Goal: Task Accomplishment & Management: Use online tool/utility

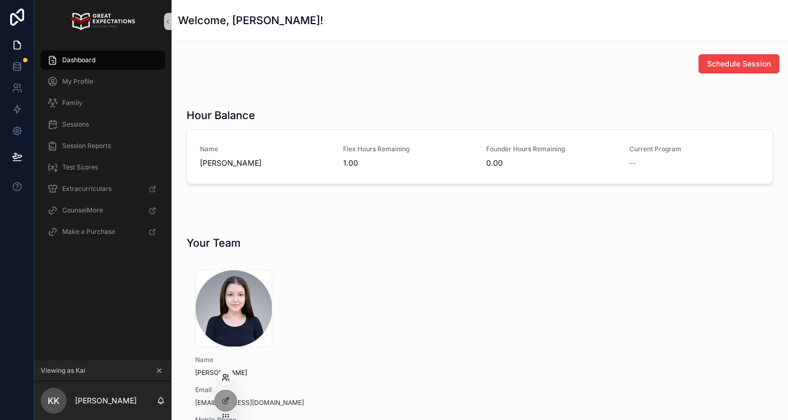
click at [221, 375] on icon at bounding box center [225, 377] width 9 height 9
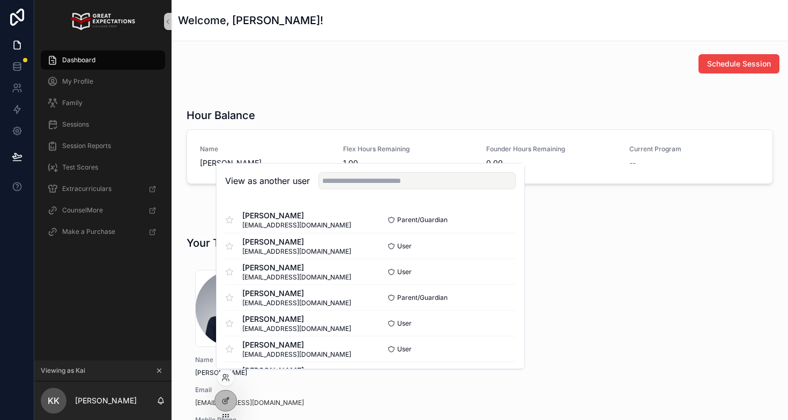
click at [354, 190] on div "View as another user" at bounding box center [371, 181] width 308 height 35
click at [354, 185] on input "text" at bounding box center [416, 180] width 197 height 17
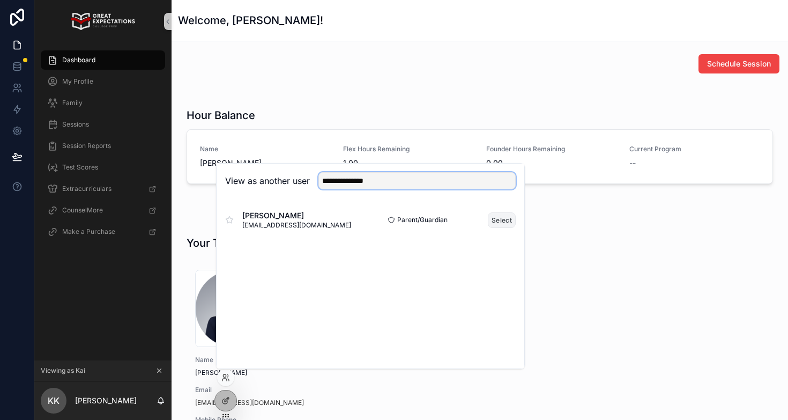
type input "**********"
click at [490, 224] on button "Select" at bounding box center [502, 220] width 28 height 16
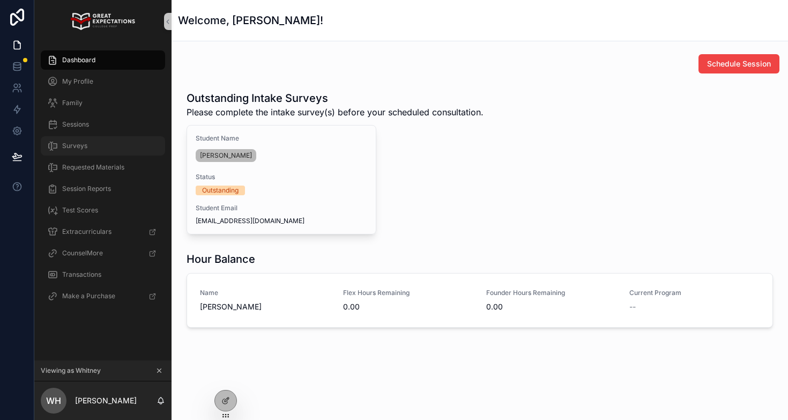
click at [96, 140] on div "Surveys" at bounding box center [103, 145] width 112 height 17
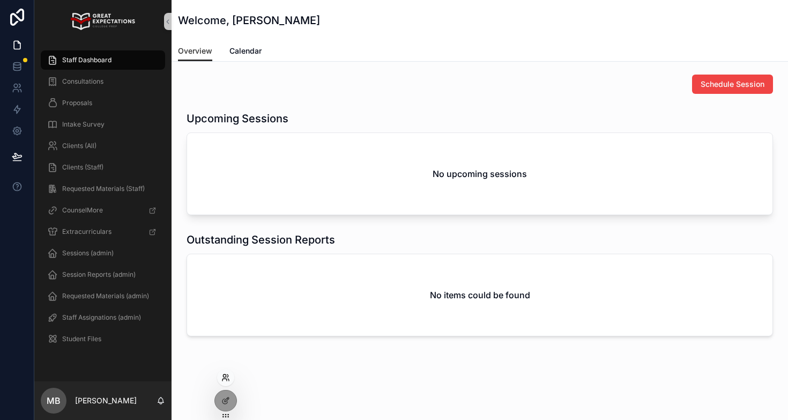
click at [225, 375] on icon at bounding box center [225, 377] width 9 height 9
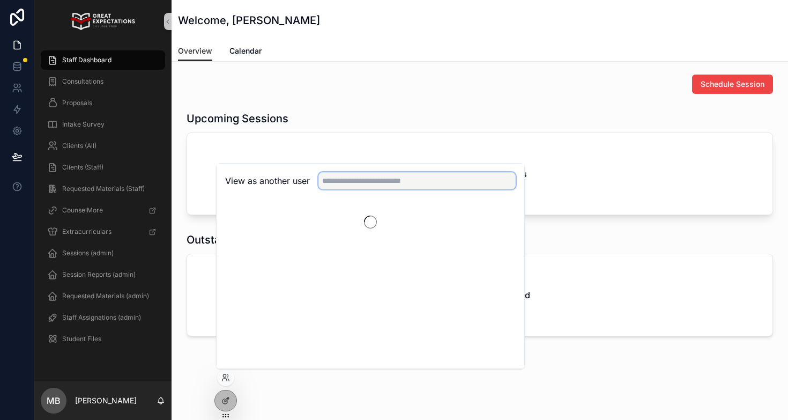
click at [343, 184] on input "text" at bounding box center [416, 180] width 197 height 17
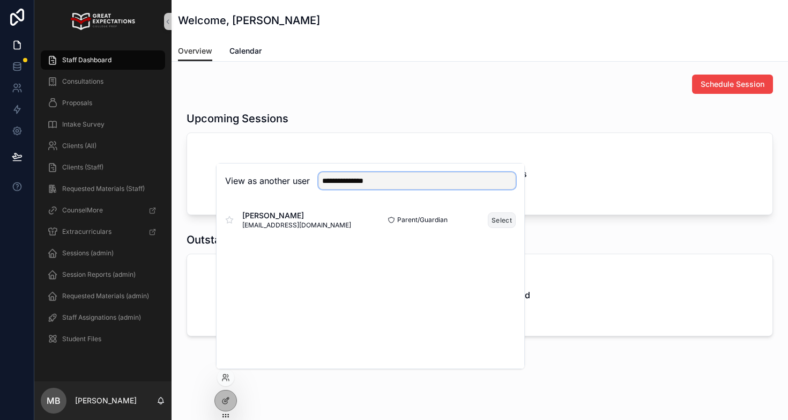
type input "**********"
click at [501, 219] on button "Select" at bounding box center [502, 220] width 28 height 16
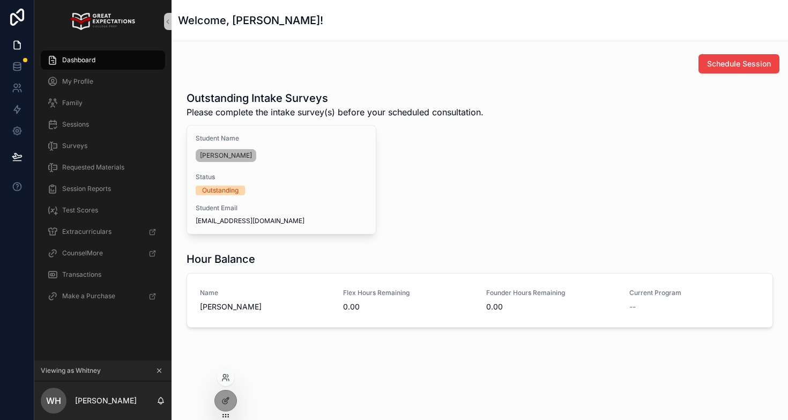
click at [225, 372] on div at bounding box center [225, 377] width 17 height 17
click at [226, 374] on icon at bounding box center [225, 377] width 9 height 9
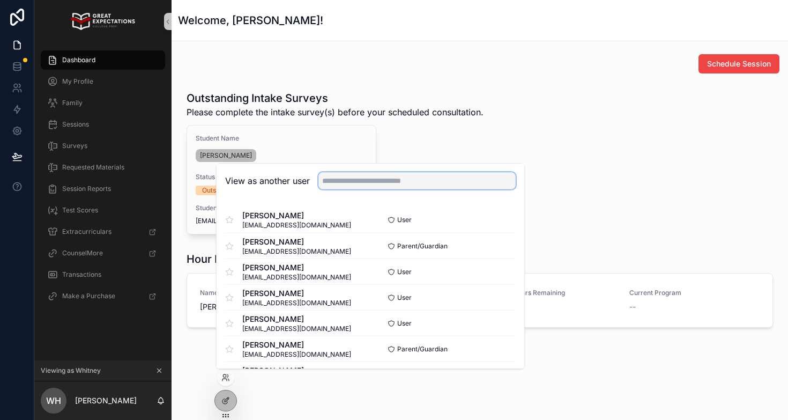
click at [335, 176] on input "text" at bounding box center [416, 180] width 197 height 17
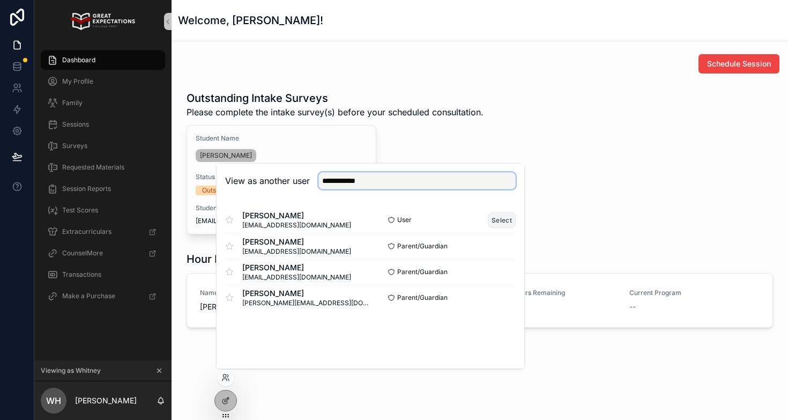
type input "**********"
click at [499, 223] on button "Select" at bounding box center [502, 220] width 28 height 16
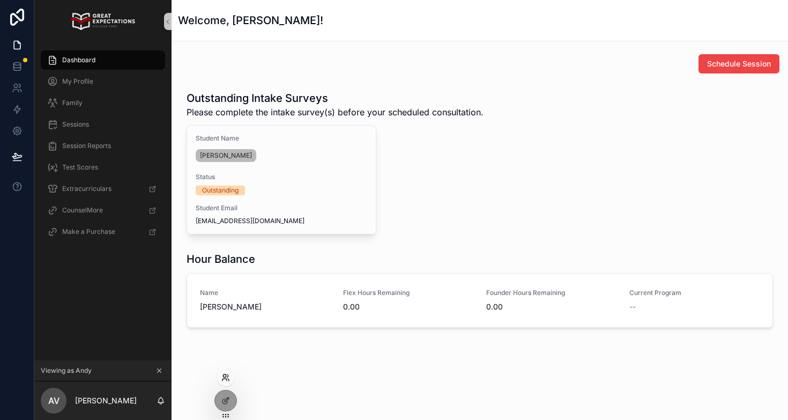
click at [226, 378] on icon at bounding box center [224, 379] width 4 height 2
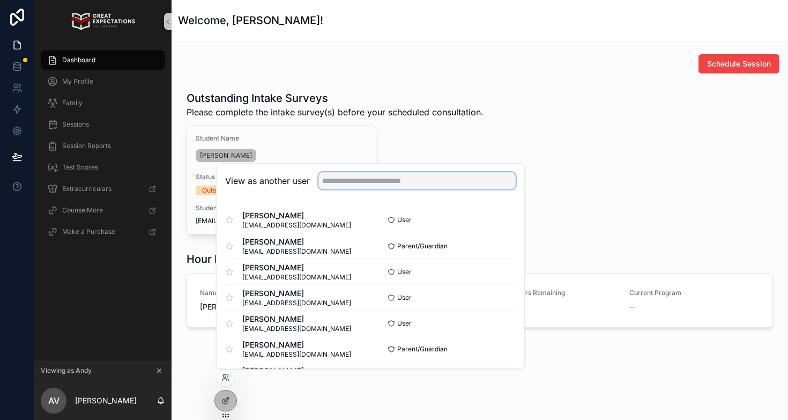
click at [343, 185] on input "text" at bounding box center [416, 180] width 197 height 17
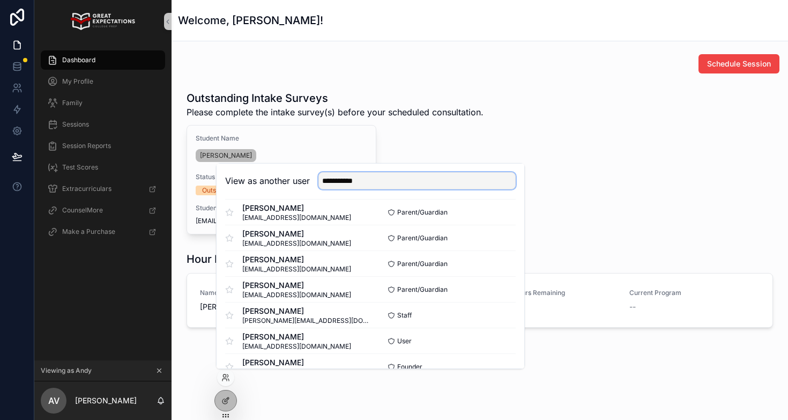
scroll to position [310, 0]
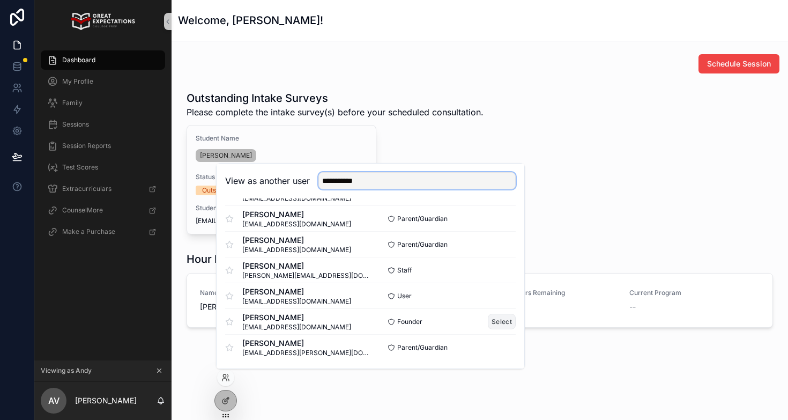
type input "**********"
click at [501, 321] on button "Select" at bounding box center [502, 322] width 28 height 16
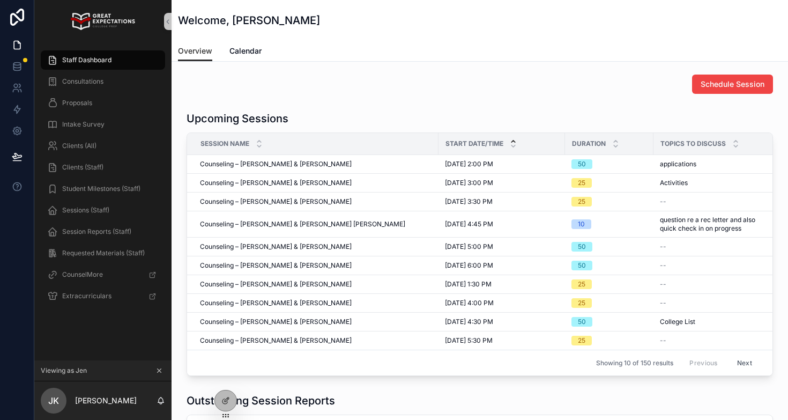
click at [372, 96] on div "Schedule Session" at bounding box center [479, 84] width 599 height 28
click at [226, 376] on icon at bounding box center [224, 375] width 3 height 3
